Goal: Information Seeking & Learning: Learn about a topic

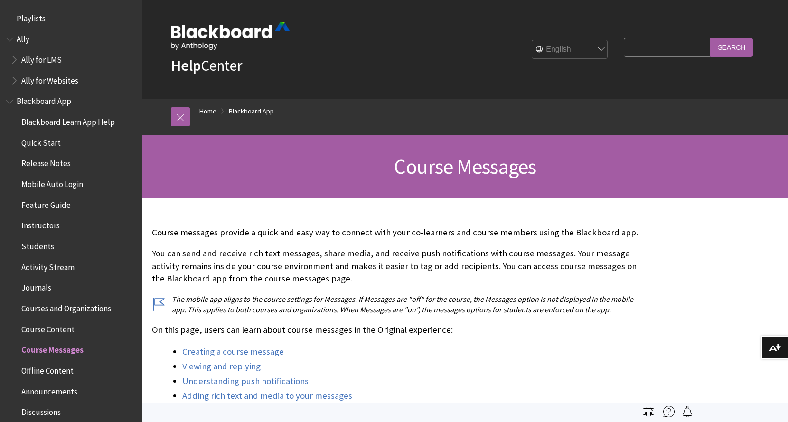
scroll to position [328, 0]
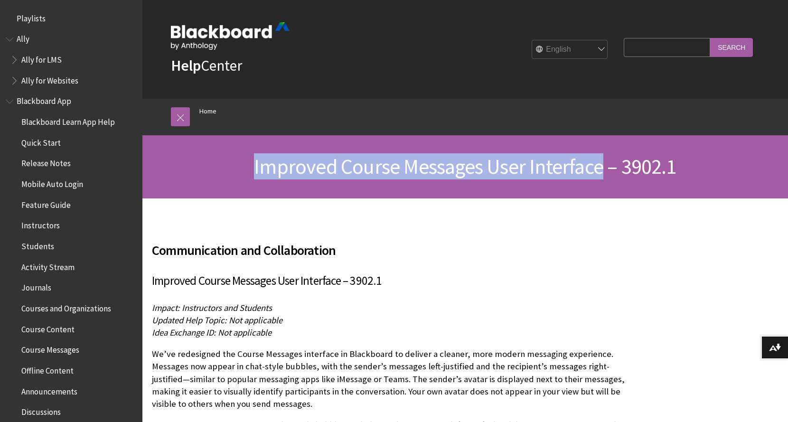
drag, startPoint x: 253, startPoint y: 168, endPoint x: 600, endPoint y: 163, distance: 346.7
click at [600, 163] on h1 "Improved Course Messages User Interface – 3902.1" at bounding box center [465, 166] width 608 height 25
copy span "Improved Course Messages User Interface"
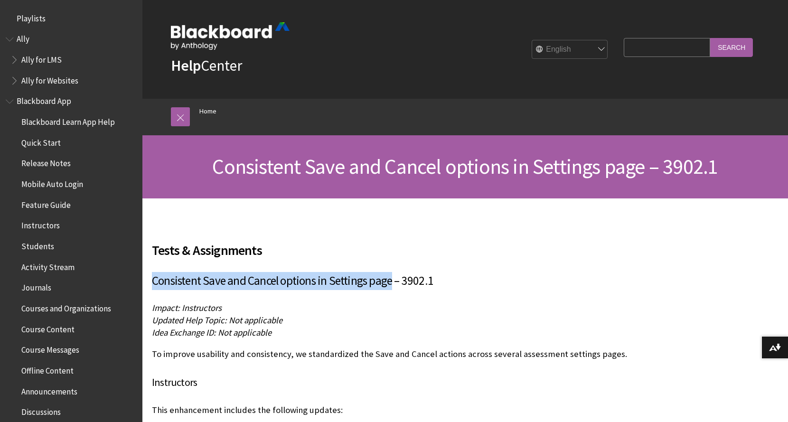
drag, startPoint x: 391, startPoint y: 283, endPoint x: 151, endPoint y: 277, distance: 240.4
copy span "Consistent Save and Cancel options in Settings page"
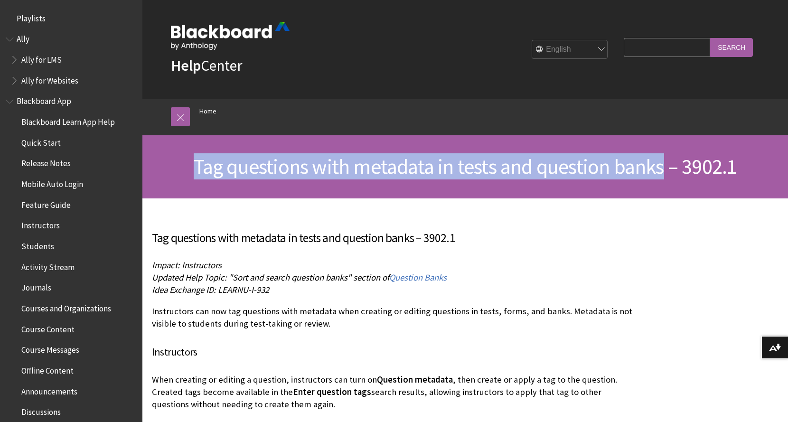
drag, startPoint x: 195, startPoint y: 163, endPoint x: 662, endPoint y: 172, distance: 467.4
click at [662, 172] on span "Tag questions with metadata in tests and question banks – 3902.1" at bounding box center [466, 166] width 544 height 26
copy span "Tag questions with metadata in tests and question banks"
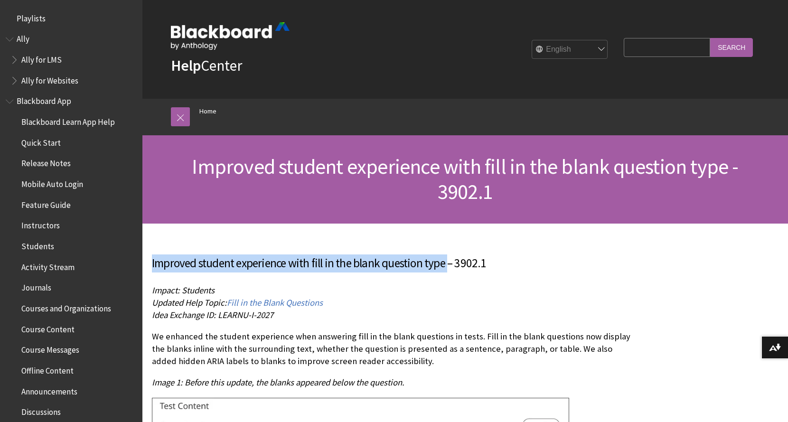
drag, startPoint x: 446, startPoint y: 266, endPoint x: 148, endPoint y: 269, distance: 298.3
copy span "Improved student experience with fill in the blank question type"
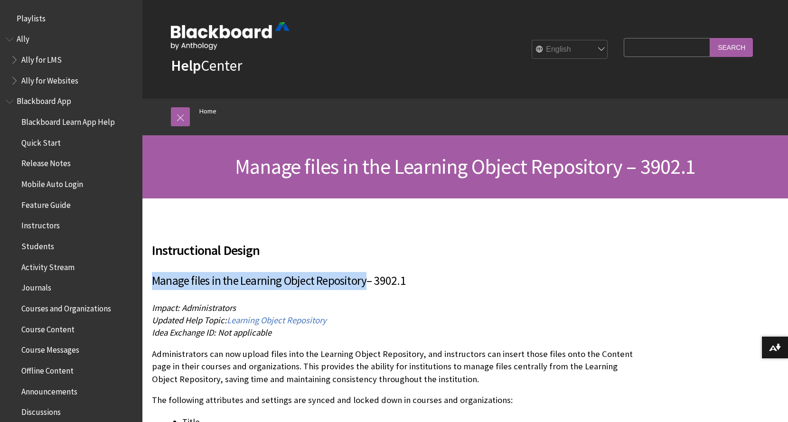
drag, startPoint x: 154, startPoint y: 279, endPoint x: 364, endPoint y: 284, distance: 210.0
click at [364, 284] on span "Manage files in the Learning Object Repository" at bounding box center [259, 280] width 215 height 15
copy span "Manage files in the Learning Object Repository"
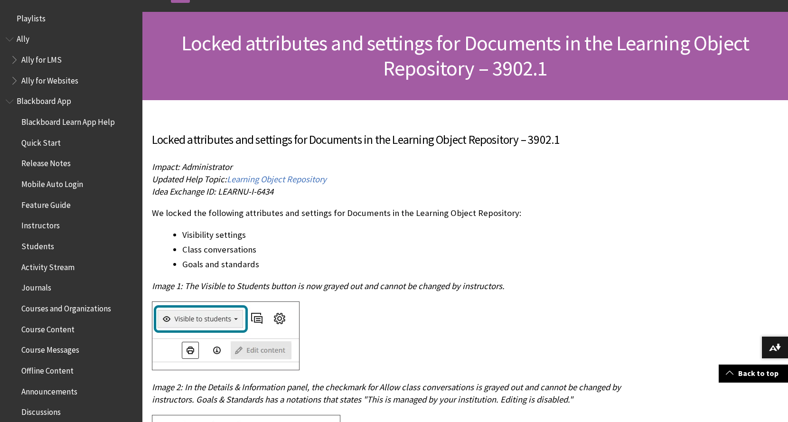
scroll to position [123, 0]
